Goal: Communication & Community: Ask a question

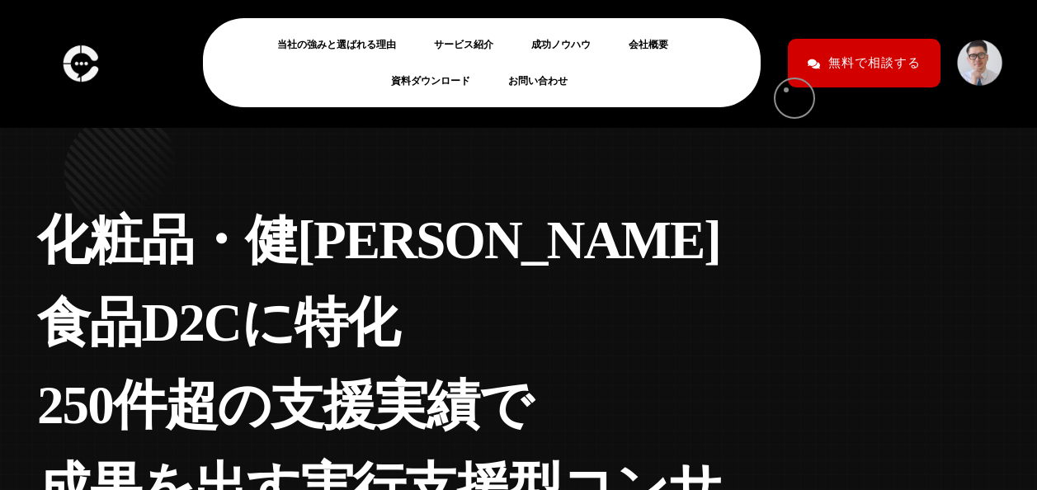
scroll to position [3, 0]
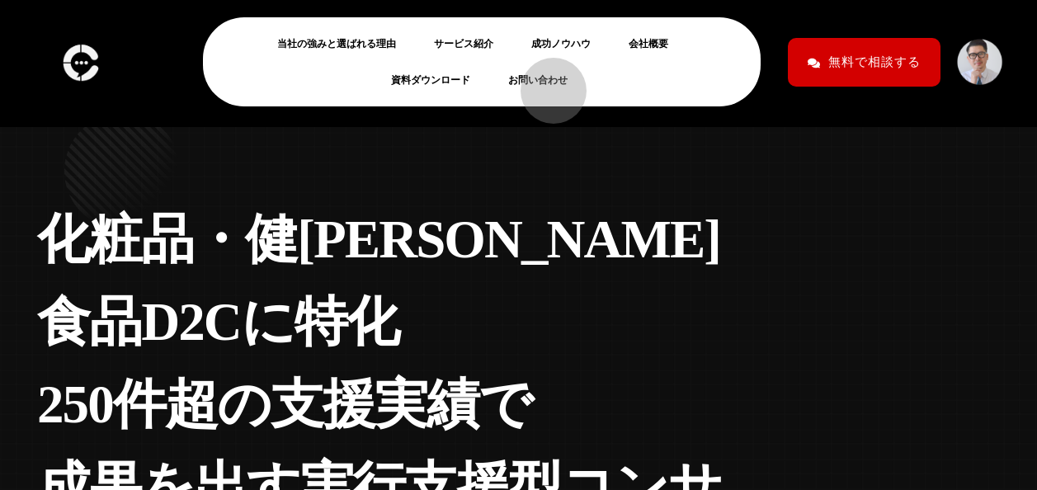
click at [545, 82] on link "お問い合わせ" at bounding box center [544, 80] width 73 height 20
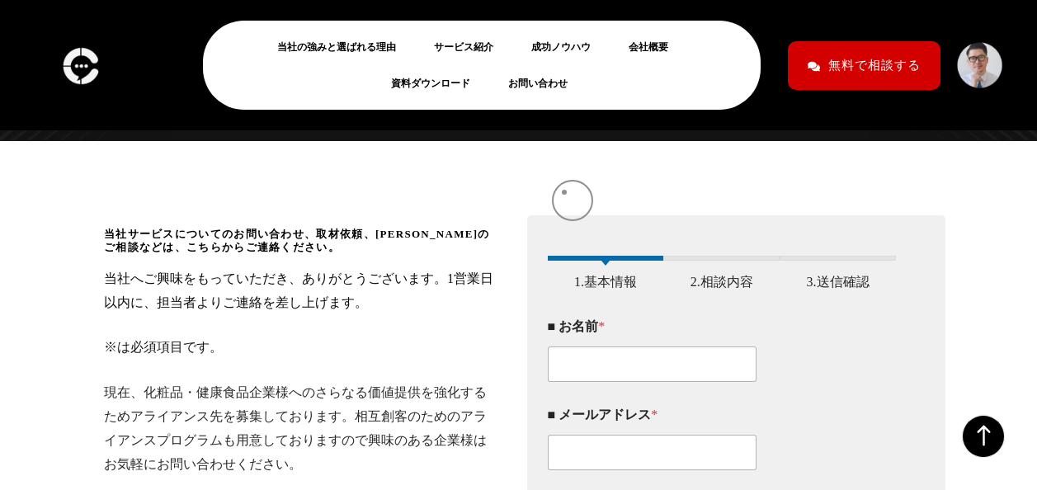
scroll to position [185, 0]
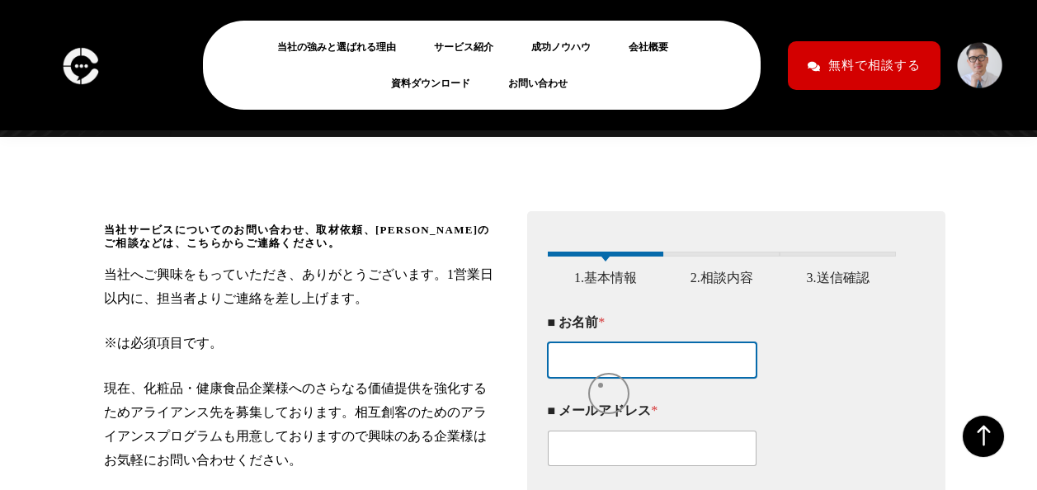
click at [606, 376] on input "■ お名前 *" at bounding box center [652, 359] width 209 height 35
type input "大西　紘司"
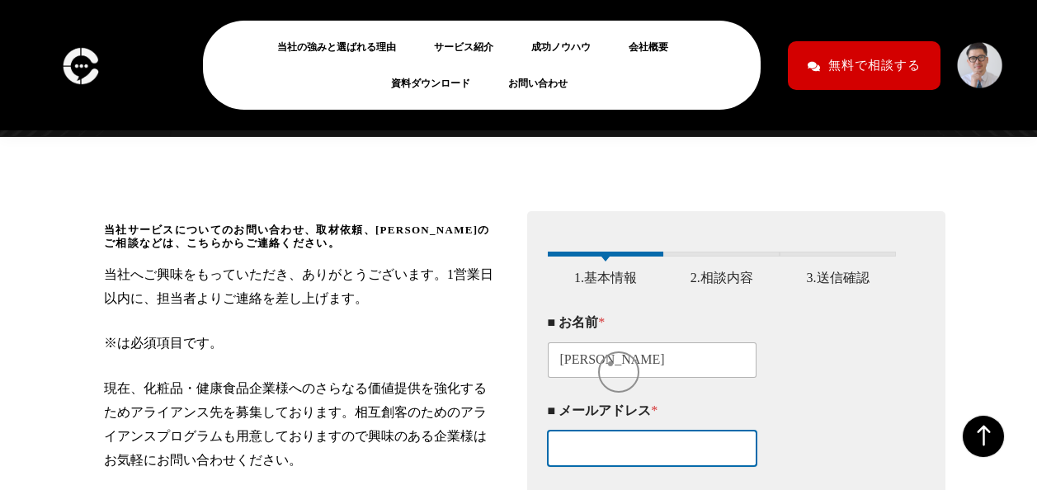
type input "onishik@kaedegroup.com"
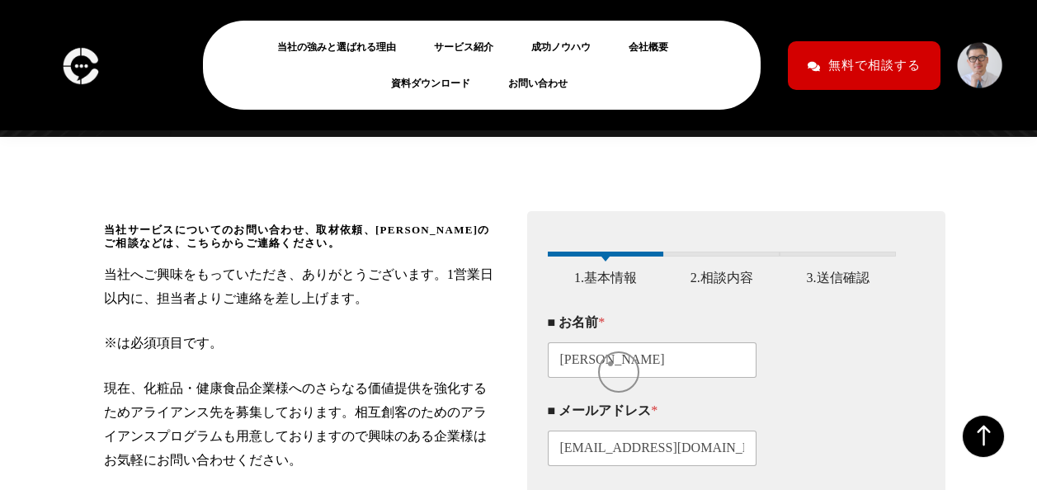
type input "0362057994"
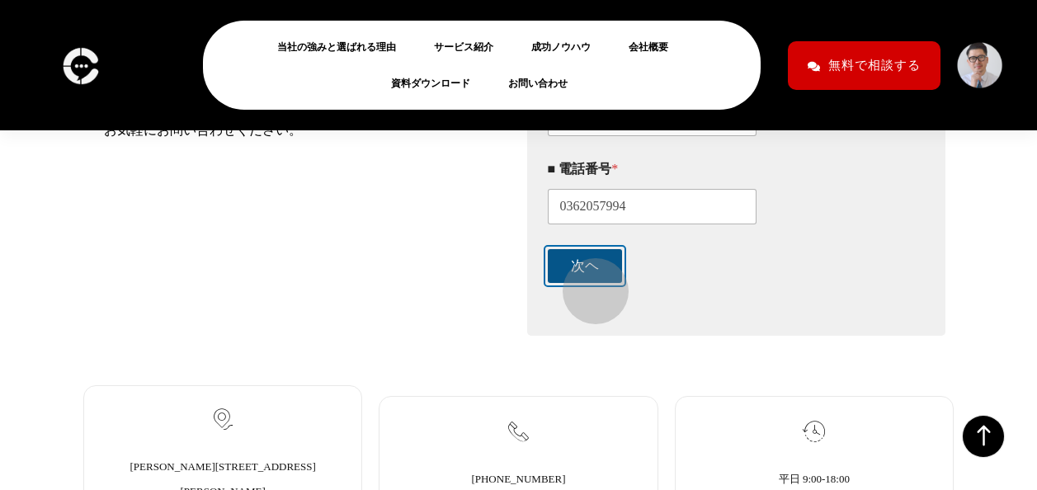
click at [590, 281] on button "次ヘ" at bounding box center [585, 266] width 74 height 34
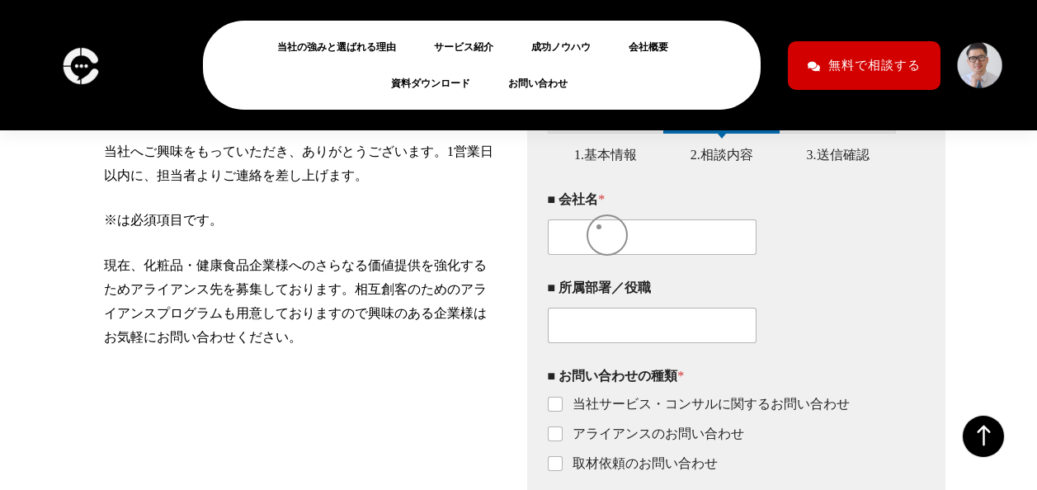
click at [599, 227] on div "■ 会社名 *" at bounding box center [722, 223] width 349 height 88
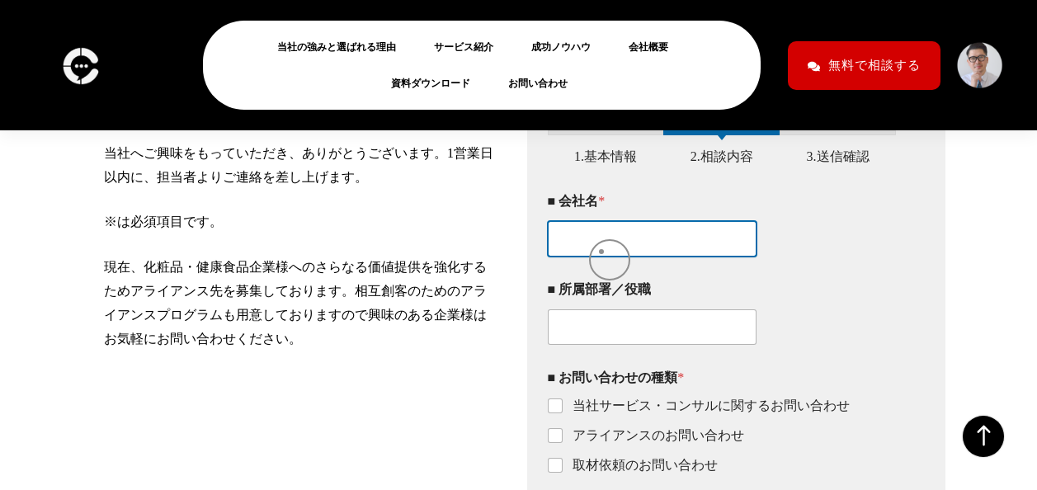
click at [601, 252] on input "■ 会社名 *" at bounding box center [652, 238] width 209 height 35
drag, startPoint x: 727, startPoint y: 252, endPoint x: 748, endPoint y: 264, distance: 24.4
click at [788, 253] on div "■ 会社名 * かえでファイナンシャルアドバイザリー株式会社 　担当大西　紘司" at bounding box center [722, 225] width 349 height 88
click at [632, 249] on input "かえでファイナンシャルアドバイザリー株式会社 　担当大西　紘司" at bounding box center [652, 238] width 209 height 35
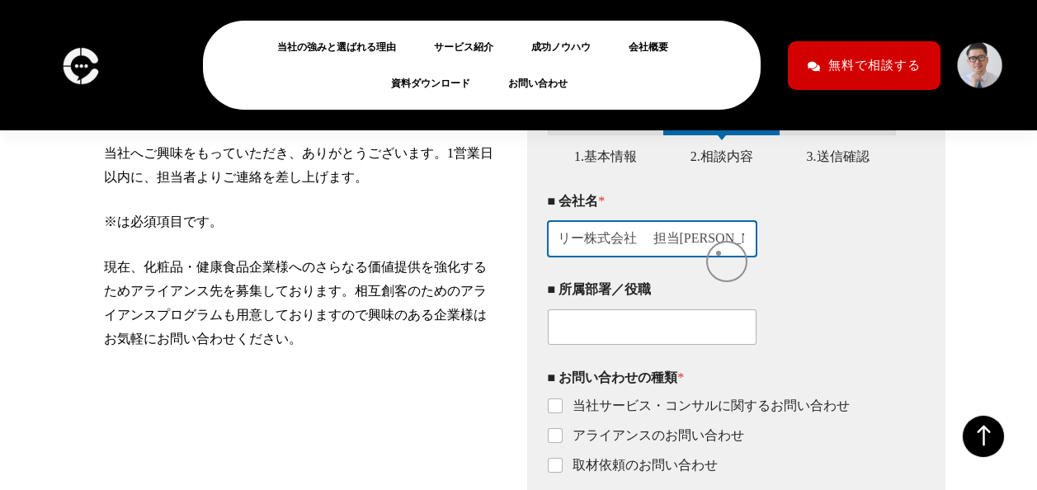
click at [718, 253] on input "かえでファイナンシャルアドバイザリー株式会社 　担当大西　紘司" at bounding box center [652, 238] width 209 height 35
drag, startPoint x: 652, startPoint y: 254, endPoint x: 745, endPoint y: 256, distance: 92.4
click at [745, 256] on input "かえでファイナンシャルアドバイザリー株式会社 　担当大西　紘司" at bounding box center [652, 238] width 209 height 35
type input "かえでファイナンシャルアドバイザリー株式会社"
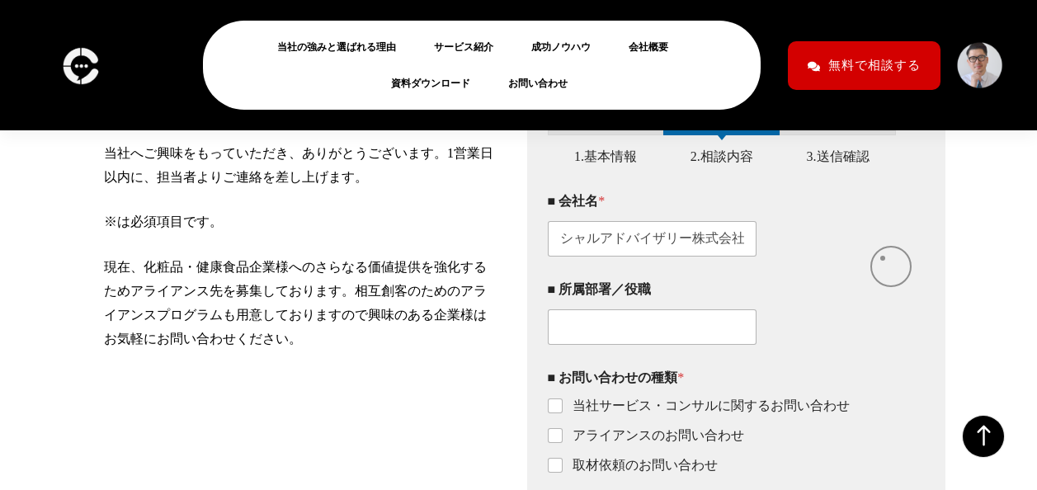
scroll to position [0, 0]
click at [882, 258] on div "■ 会社名 * かえでファイナンシャルアドバイザリー株式会社" at bounding box center [722, 225] width 349 height 88
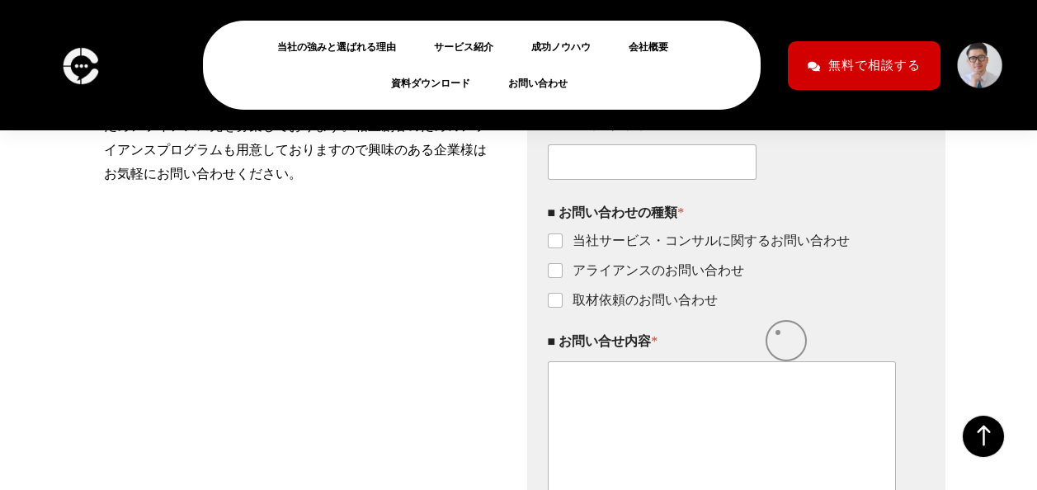
scroll to position [473, 0]
click at [559, 247] on input "当社サービス・コンサルに関するお問い合わせ" at bounding box center [555, 239] width 13 height 13
checkbox input "true"
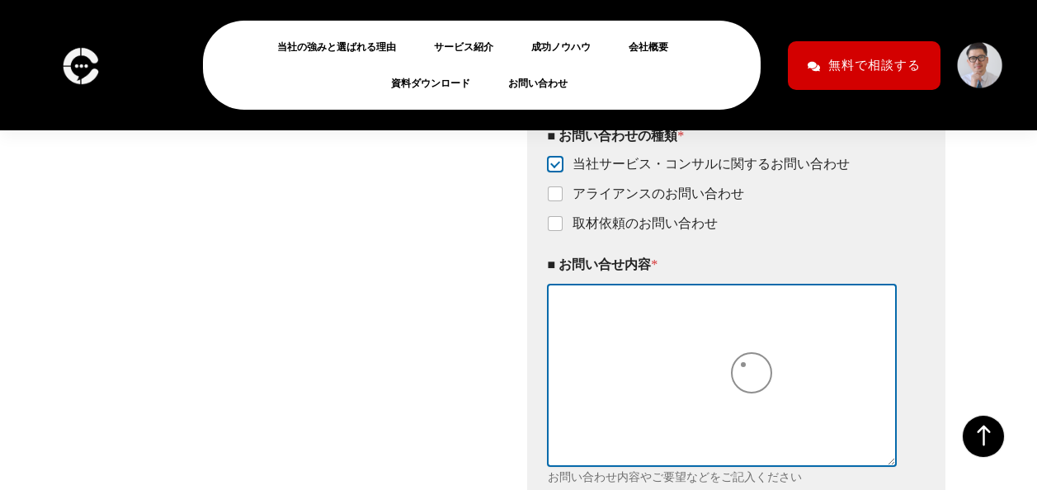
click at [743, 365] on textarea "■ お問い合せ内容 *" at bounding box center [722, 375] width 349 height 181
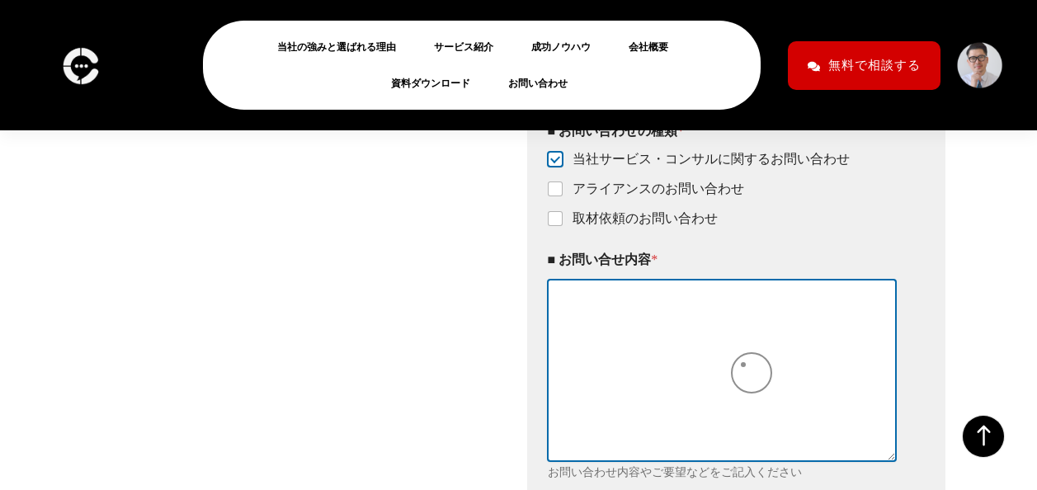
scroll to position [555, 0]
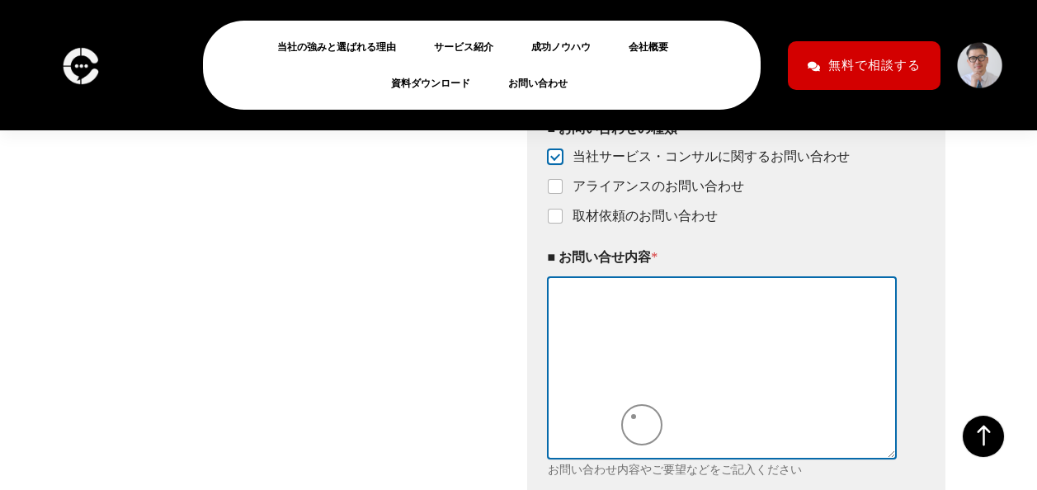
paste textarea "M&A売却案件（独自のドクターズコスメ開発・販売事業）のご提案 Ｍ&Ａ／経営企画ご担当者様 突然のご連絡失礼いたします。 私かえでファイナンシャルアドバイザリ…"
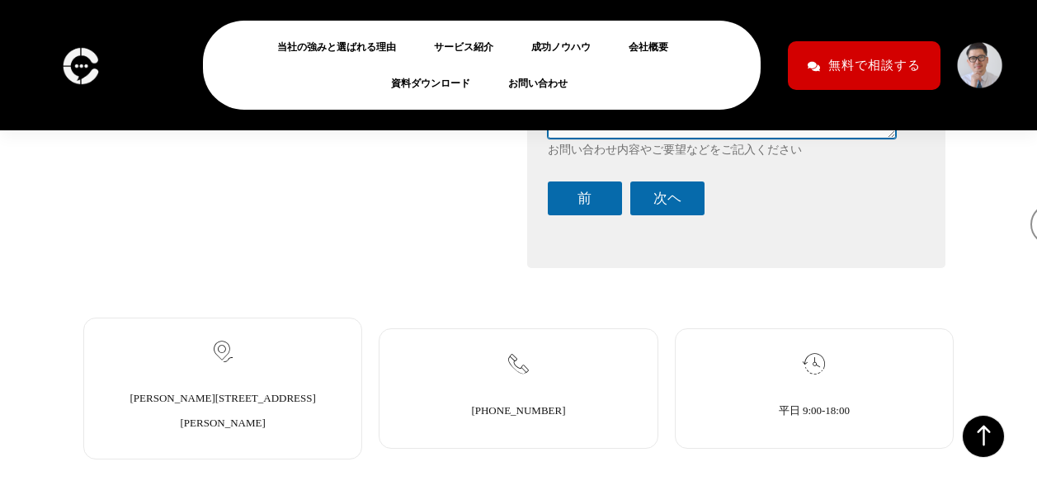
scroll to position [856, 0]
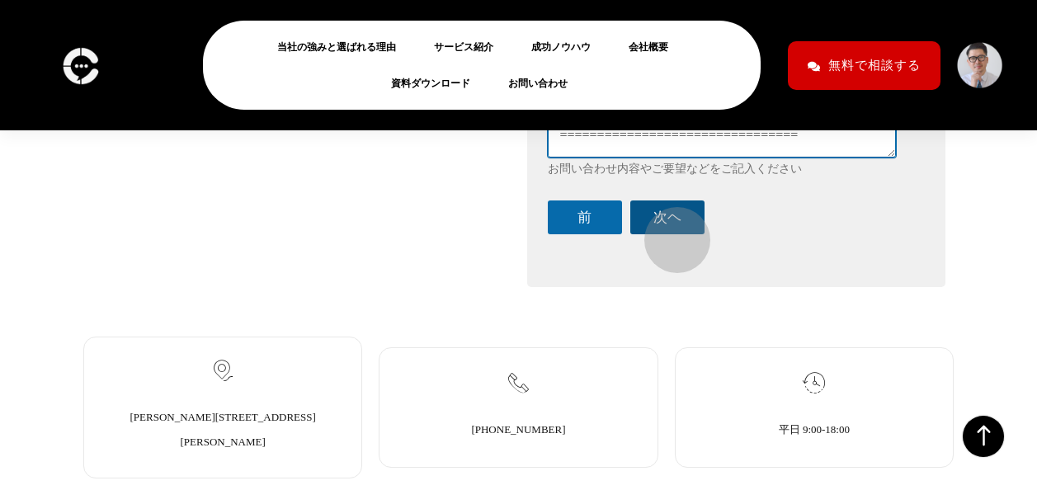
type textarea "M&A売却案件（独自のドクターズコスメ開発・販売事業）のご提案 Ｍ&Ａ／経営企画ご担当者様 突然のご連絡失礼いたします。 私かえでファイナンシャルアドバイザリ…"
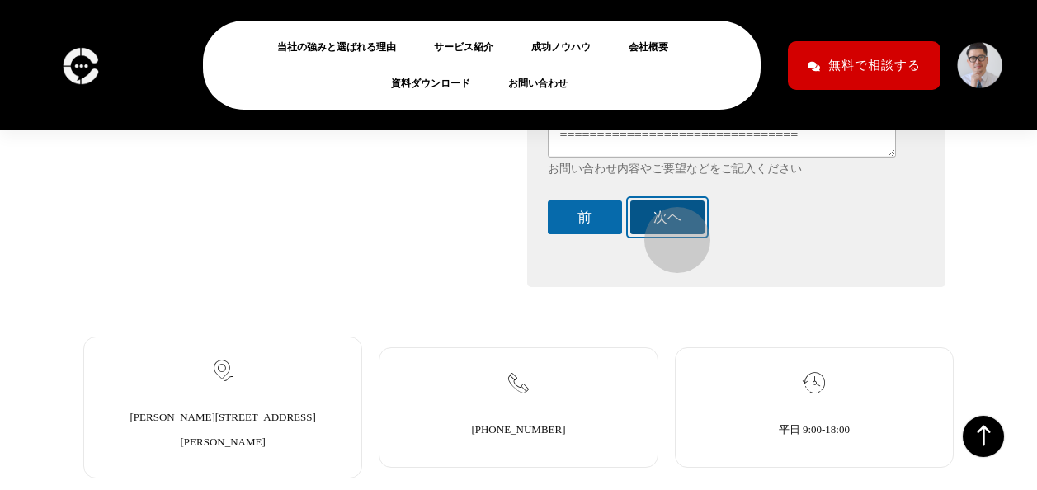
click at [669, 232] on button "次ヘ" at bounding box center [667, 217] width 74 height 34
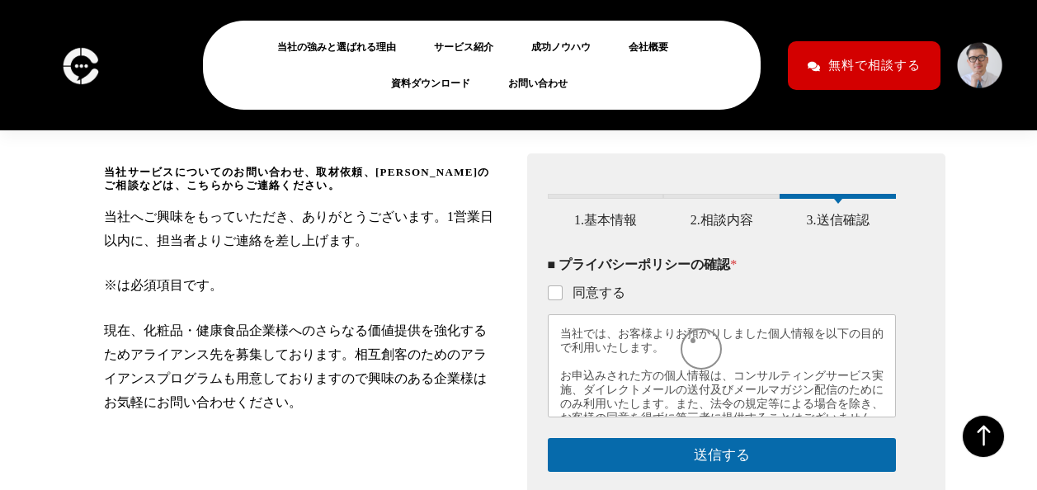
scroll to position [244, 0]
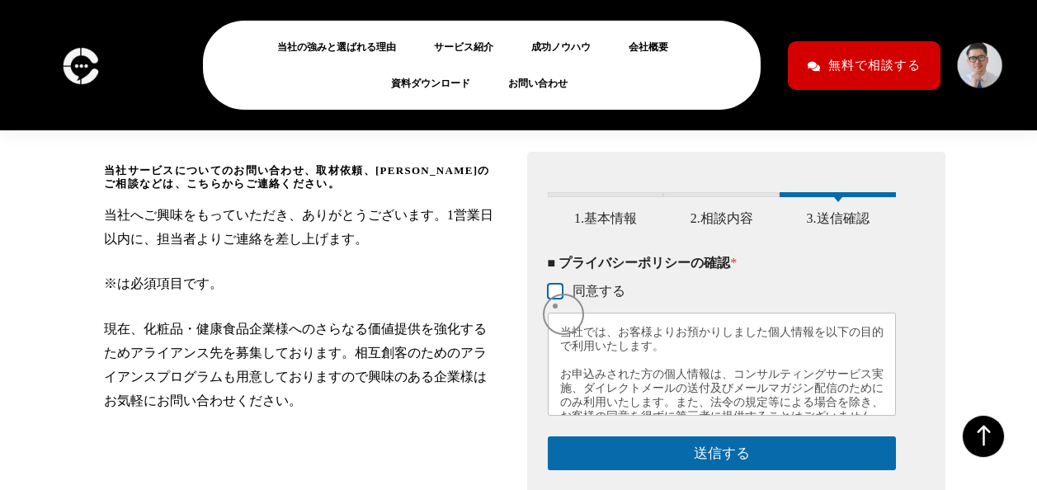
click at [555, 299] on input "同意する" at bounding box center [555, 291] width 13 height 13
checkbox input "true"
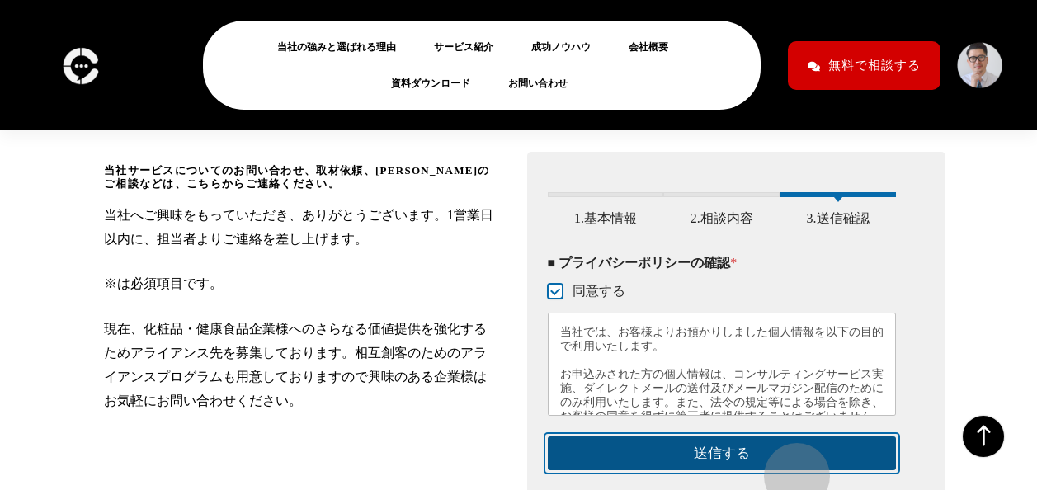
click at [788, 468] on button "送信する" at bounding box center [722, 453] width 349 height 34
